Goal: Task Accomplishment & Management: Use online tool/utility

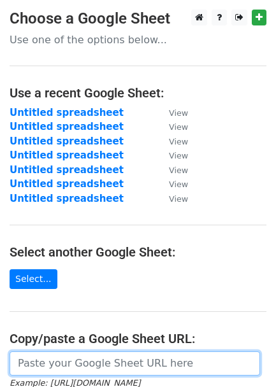
click at [85, 368] on input "url" at bounding box center [135, 363] width 250 height 24
paste input "https://docs.google.com/spreadsheets/d/1MoB4Aa7zYqKjOCs8fJ68e9F9o4Afx3nazPzrEUO…"
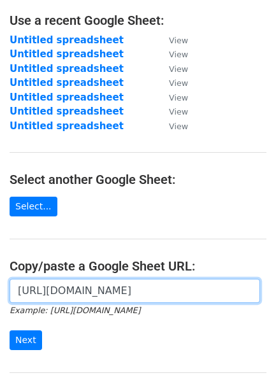
scroll to position [206, 0]
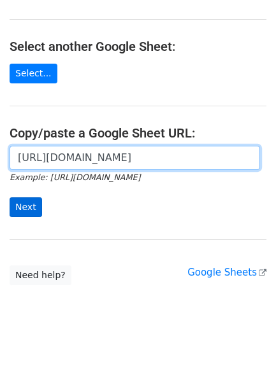
type input "https://docs.google.com/spreadsheets/d/1MoB4Aa7zYqKjOCs8fJ68e9F9o4Afx3nazPzrEUO…"
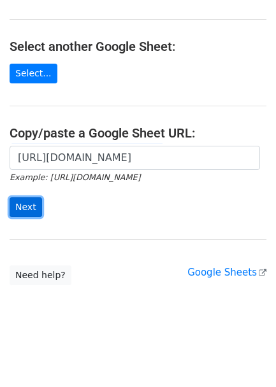
click at [10, 202] on input "Next" at bounding box center [26, 207] width 32 height 20
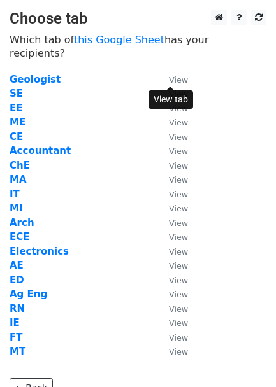
click at [175, 89] on small "View" at bounding box center [178, 94] width 19 height 10
click at [15, 88] on strong "SE" at bounding box center [16, 93] width 13 height 11
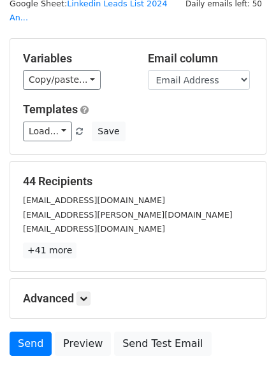
scroll to position [71, 0]
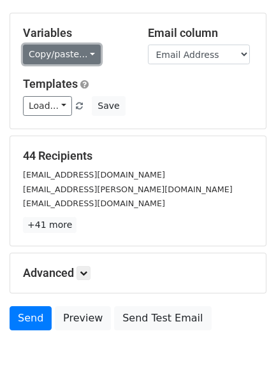
click at [60, 45] on link "Copy/paste..." at bounding box center [62, 55] width 78 height 20
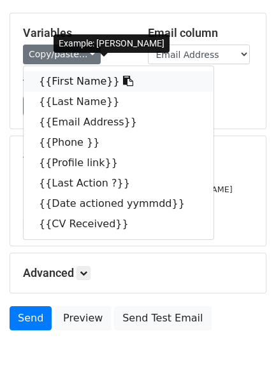
click at [81, 73] on link "{{First Name}}" at bounding box center [119, 81] width 190 height 20
